Goal: Task Accomplishment & Management: Use online tool/utility

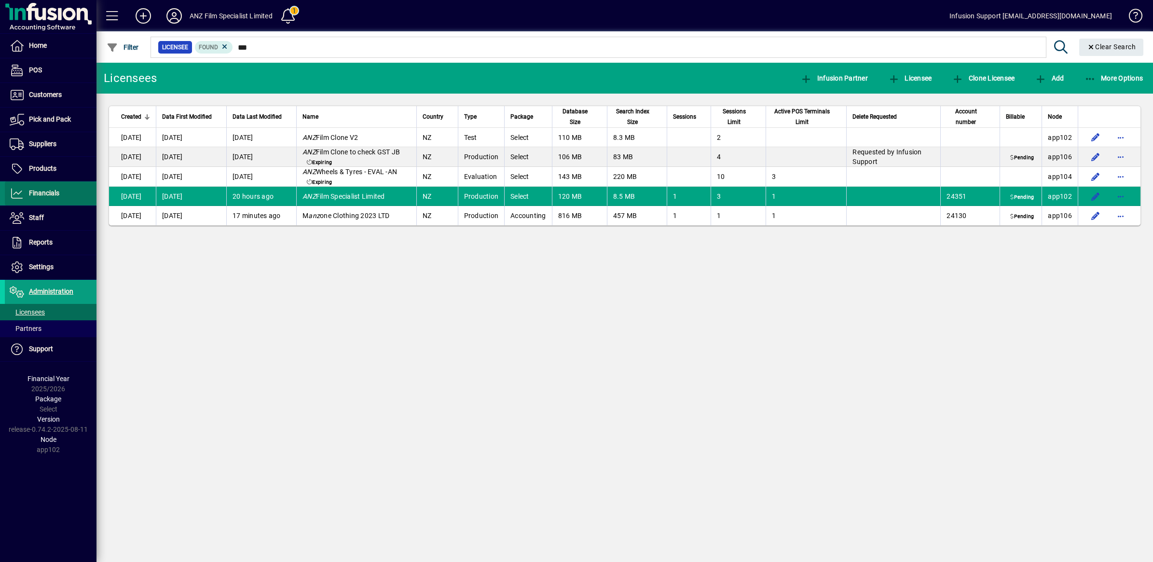
click at [43, 197] on span "Financials" at bounding box center [44, 193] width 30 height 8
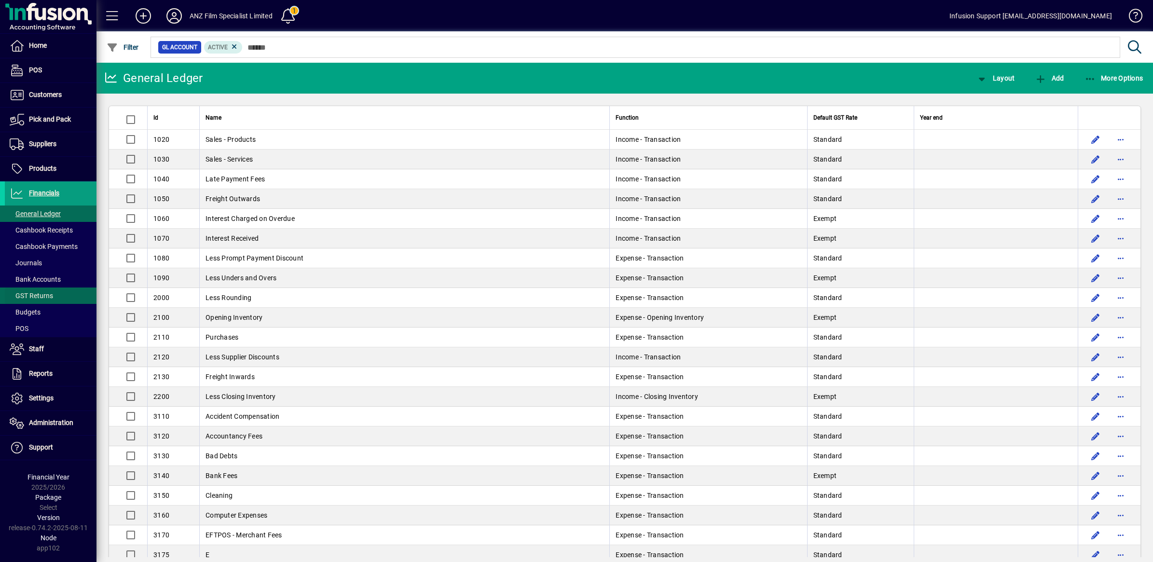
click at [42, 295] on span "GST Returns" at bounding box center [31, 296] width 43 height 8
